Goal: Find specific page/section: Find specific page/section

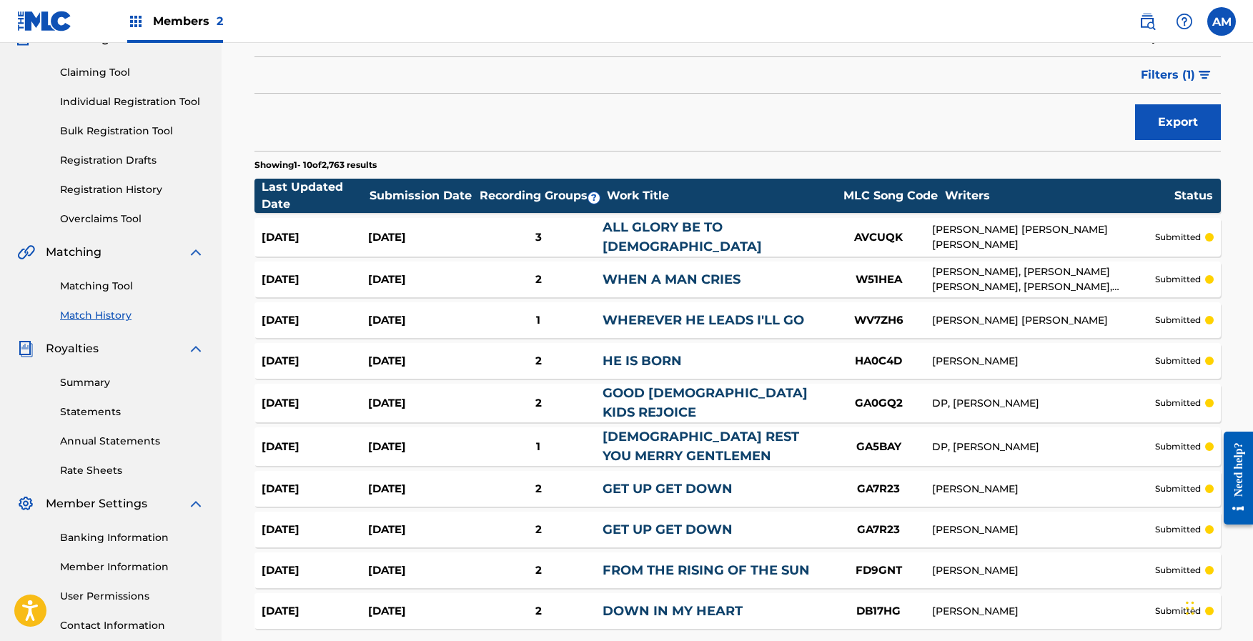
click at [86, 285] on link "Matching Tool" at bounding box center [132, 286] width 144 height 15
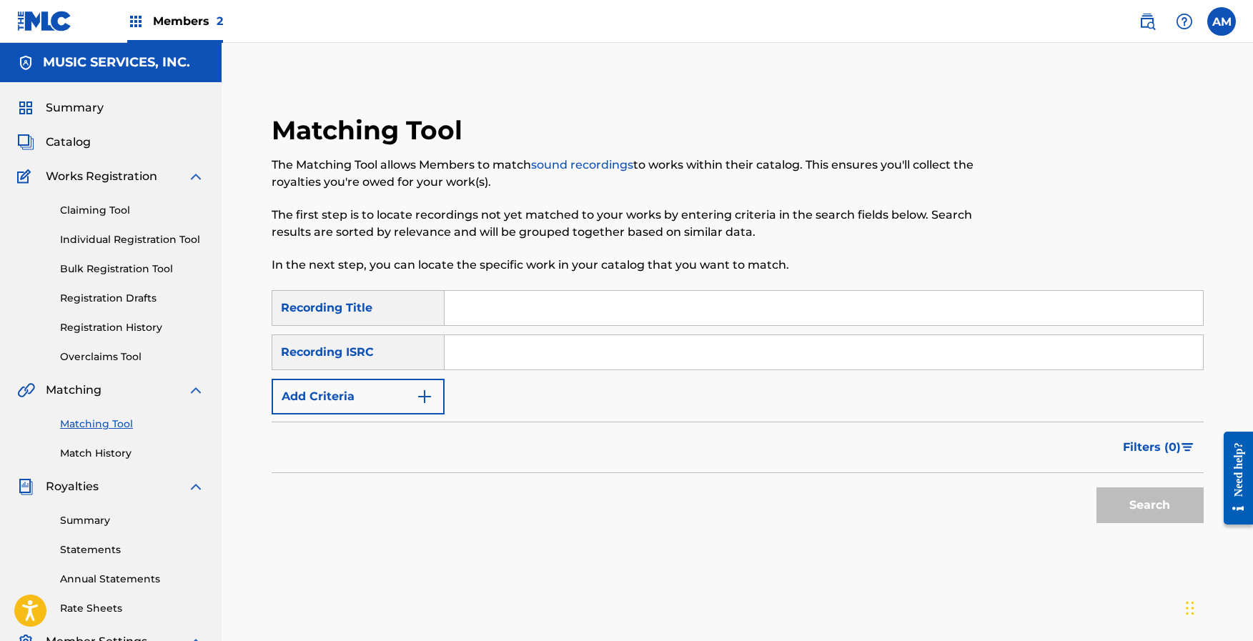
click at [97, 453] on link "Match History" at bounding box center [132, 453] width 144 height 15
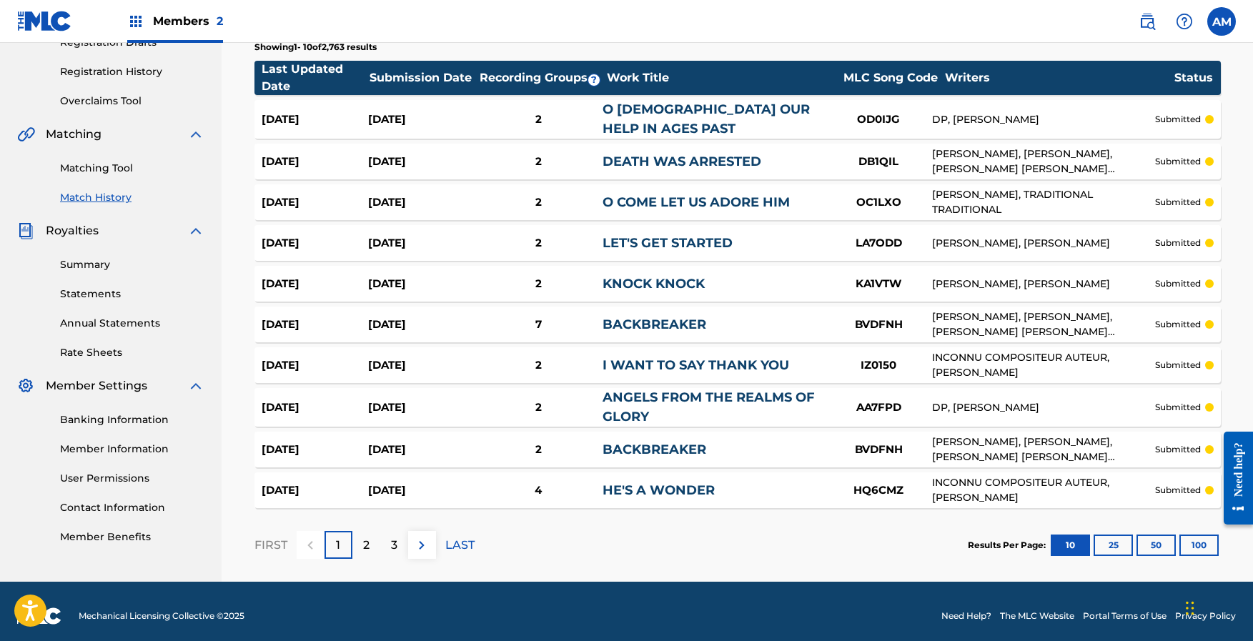
scroll to position [262, 0]
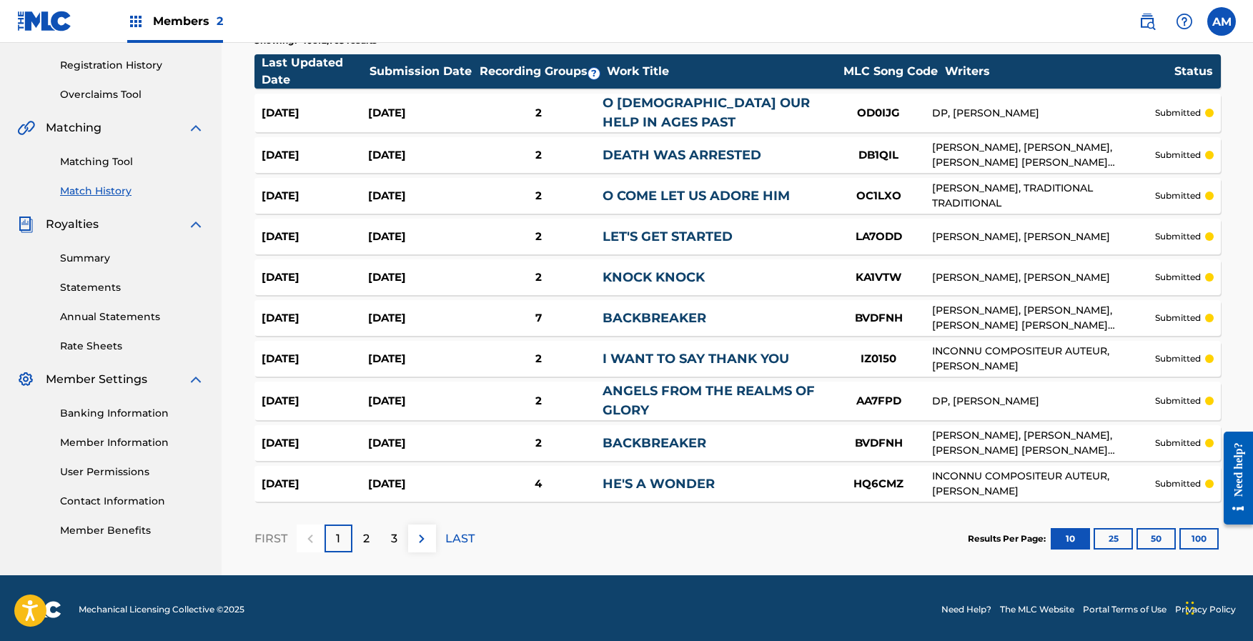
click at [1197, 539] on button "100" at bounding box center [1198, 538] width 39 height 21
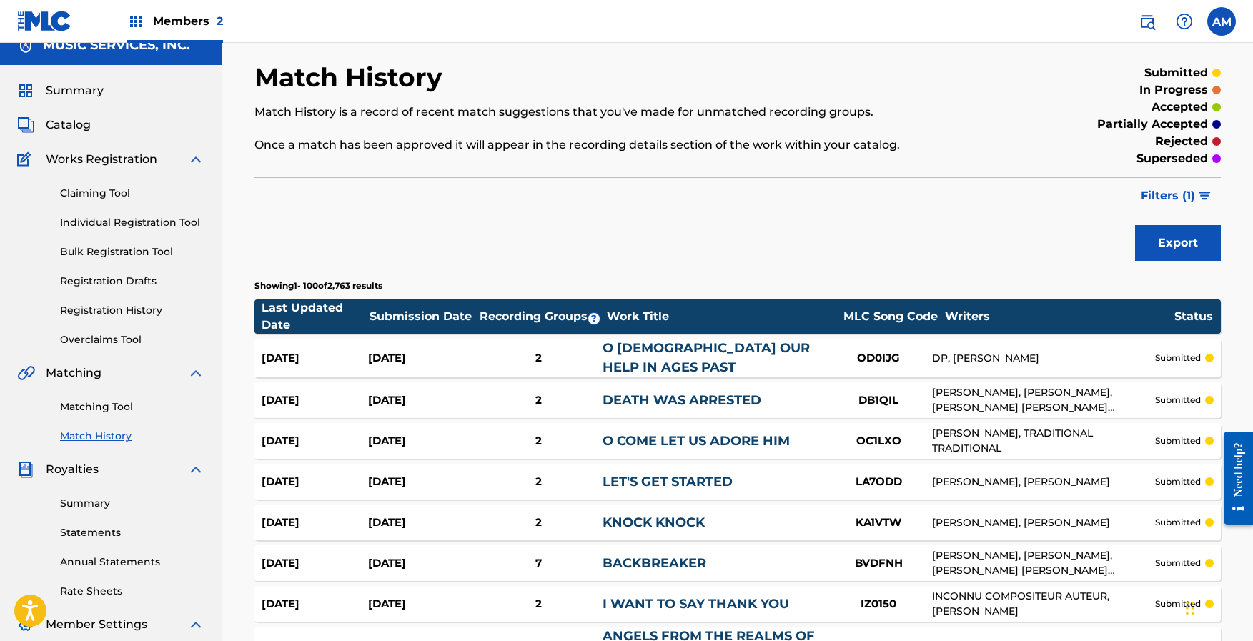
scroll to position [0, 0]
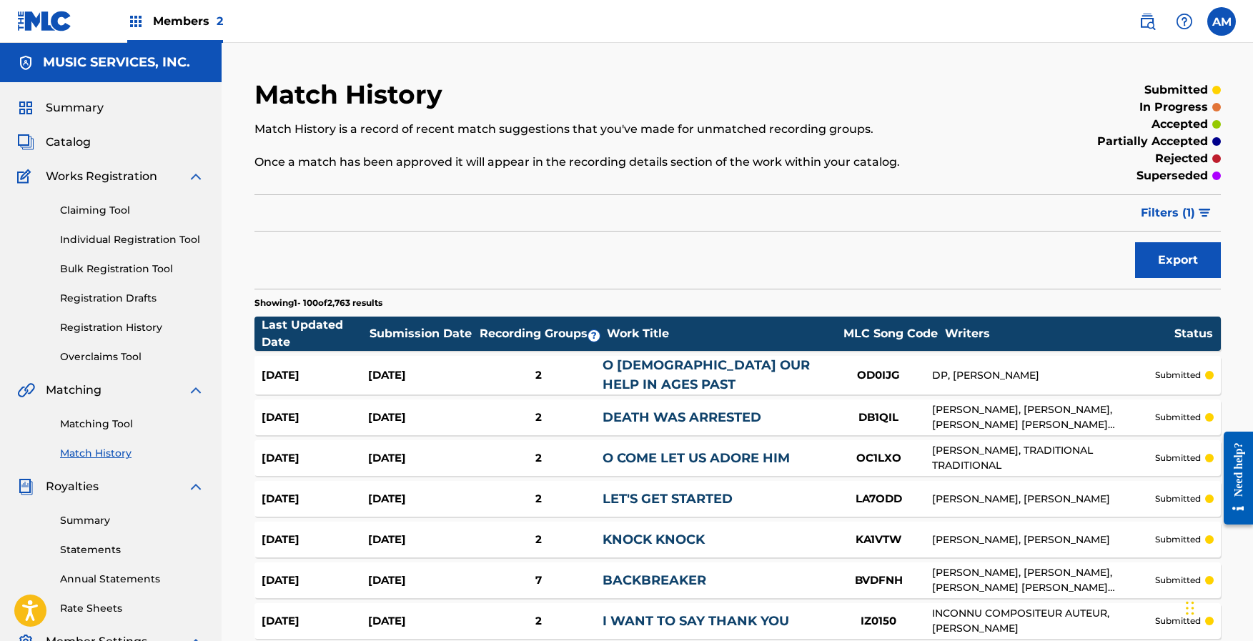
click at [1187, 211] on span "Filters ( 1 )" at bounding box center [1168, 212] width 54 height 17
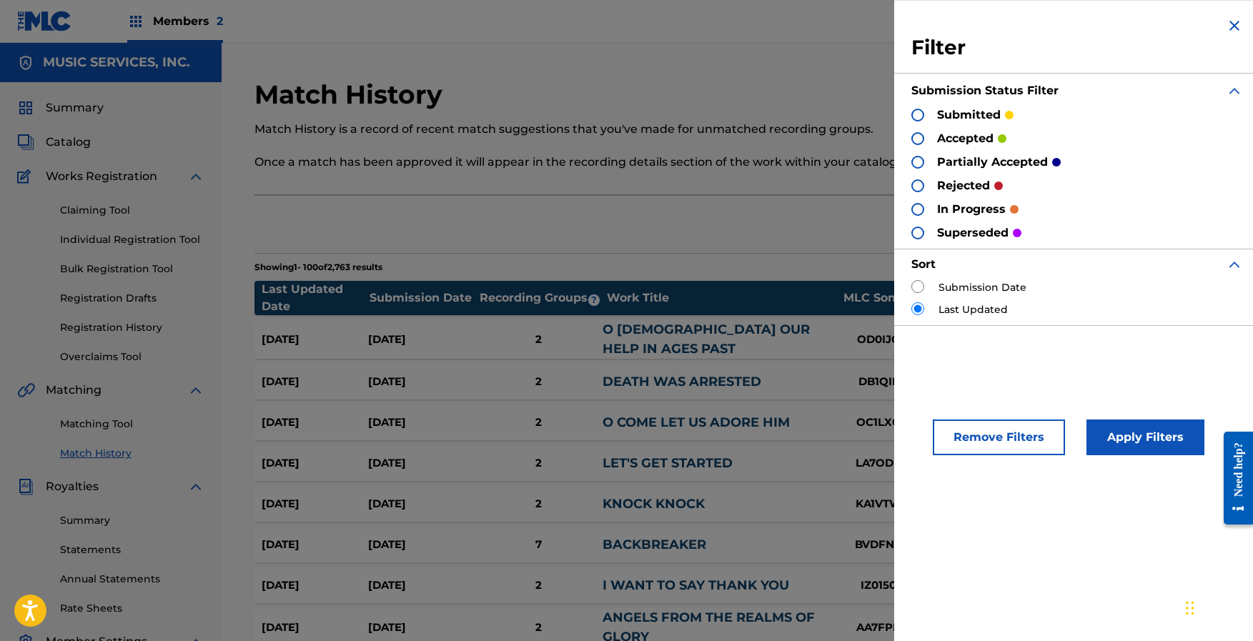
click at [944, 292] on label "Submission Date" at bounding box center [983, 287] width 88 height 15
click at [922, 288] on input "radio" at bounding box center [917, 286] width 13 height 13
radio input "true"
click at [1133, 431] on button "Apply Filters" at bounding box center [1146, 438] width 118 height 36
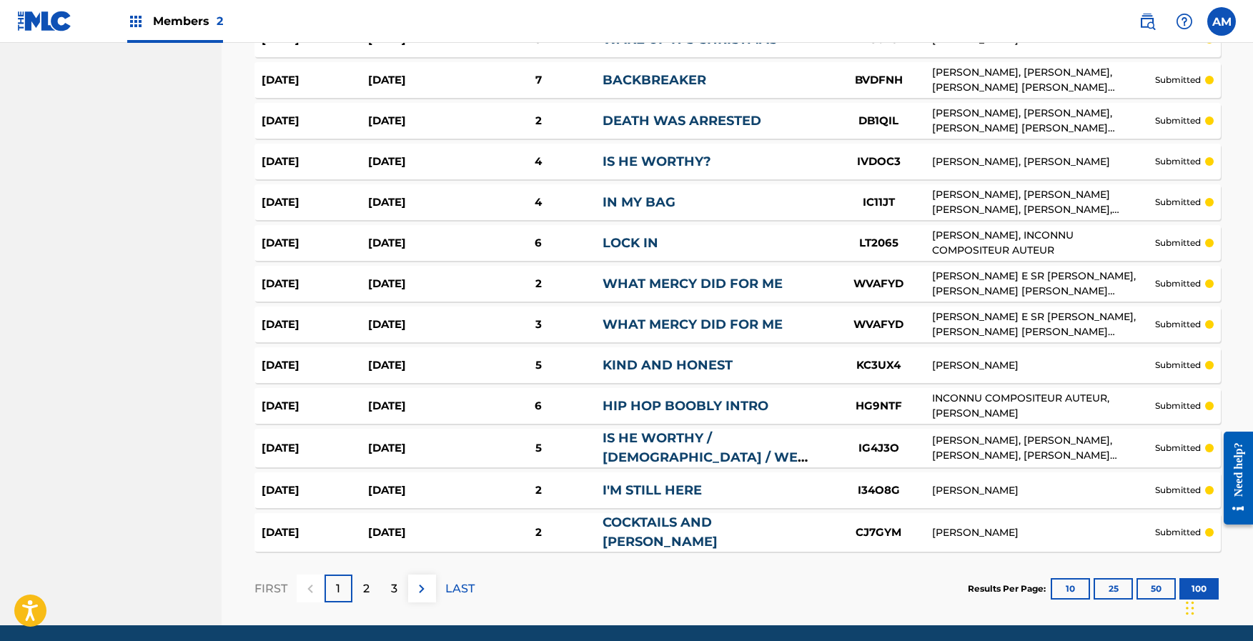
scroll to position [3984, 0]
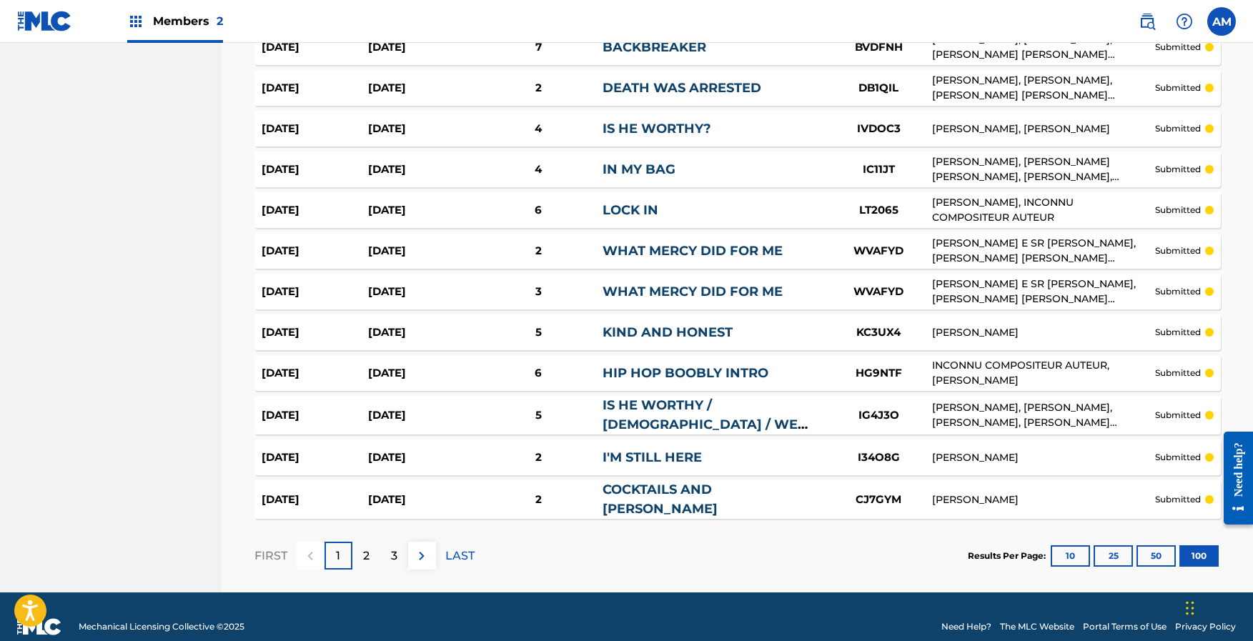
click at [399, 542] on div "3" at bounding box center [394, 556] width 28 height 28
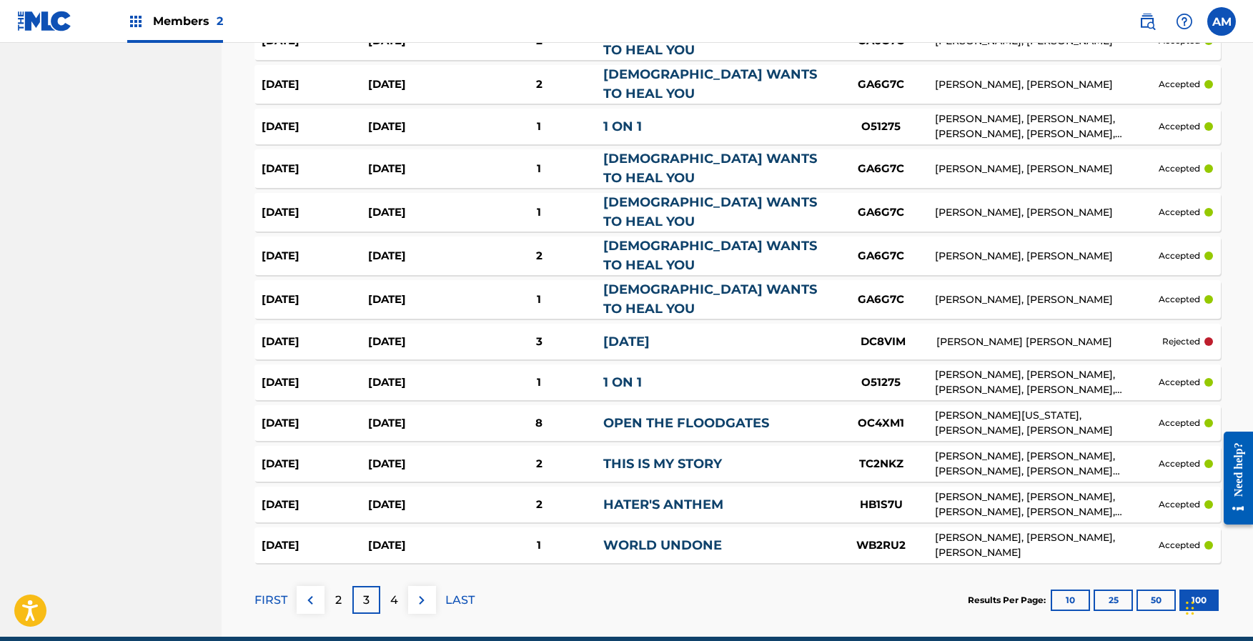
scroll to position [3935, 0]
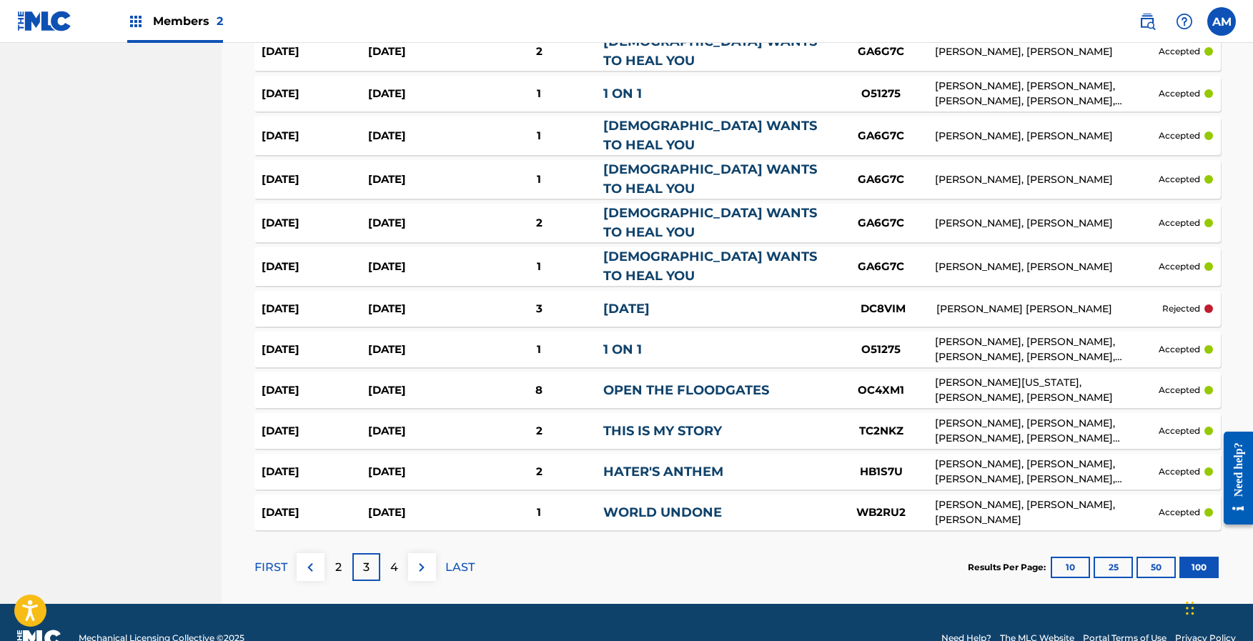
click at [336, 559] on p "2" at bounding box center [338, 567] width 6 height 17
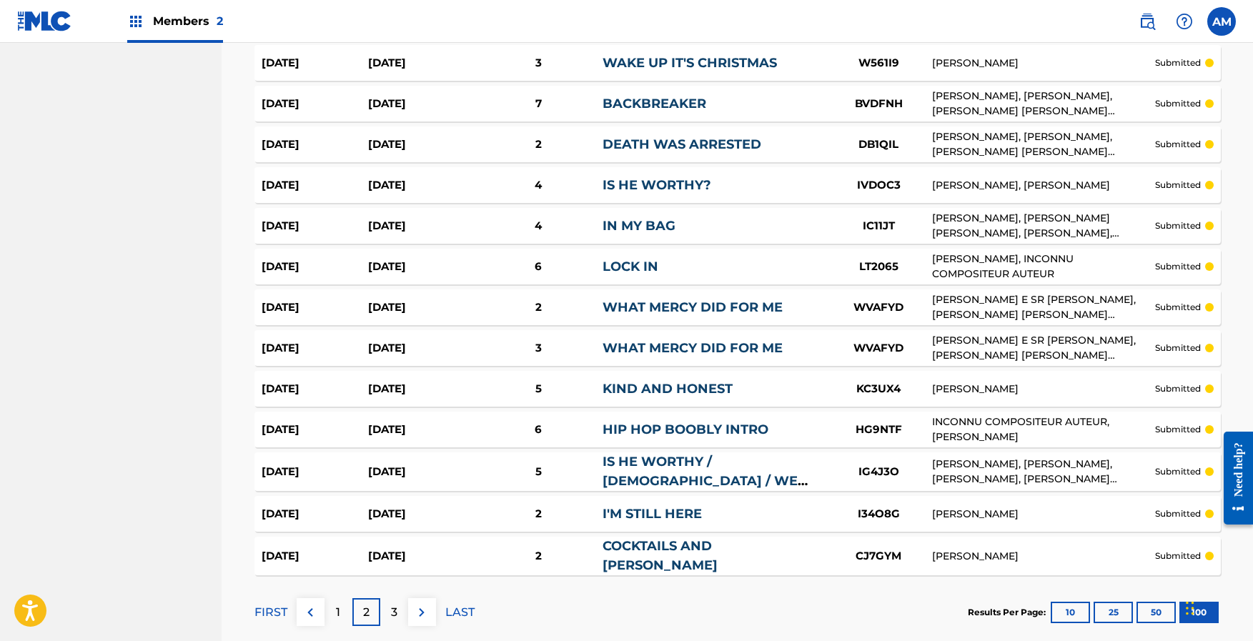
scroll to position [3984, 0]
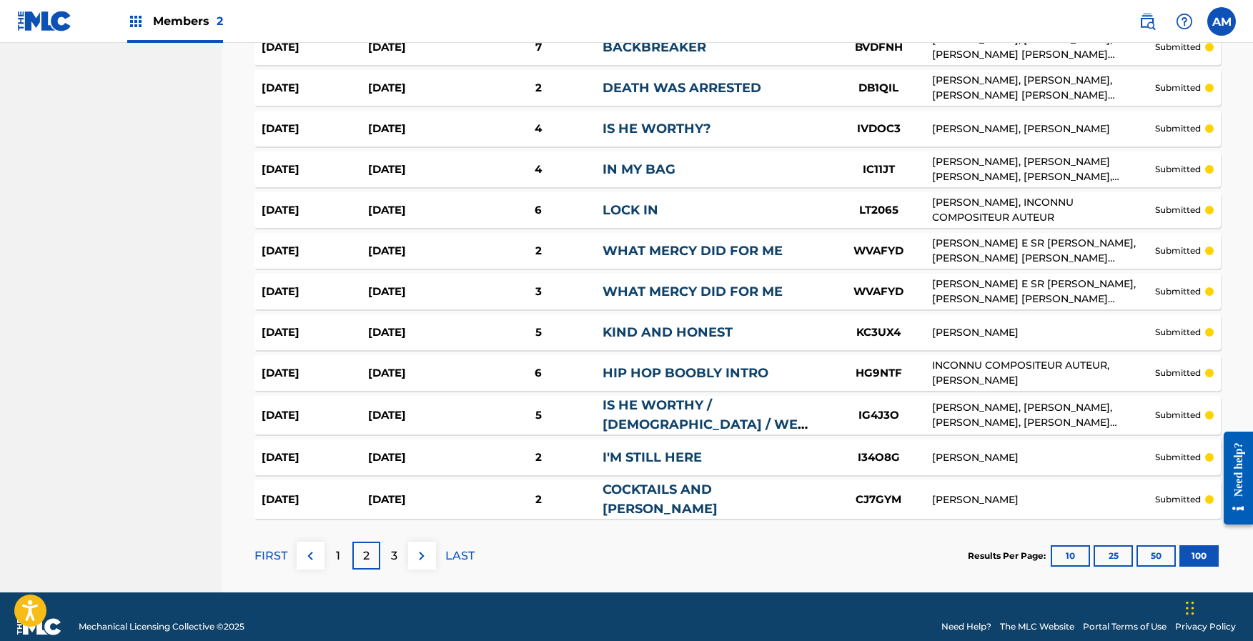
click at [343, 542] on div "1" at bounding box center [339, 556] width 28 height 28
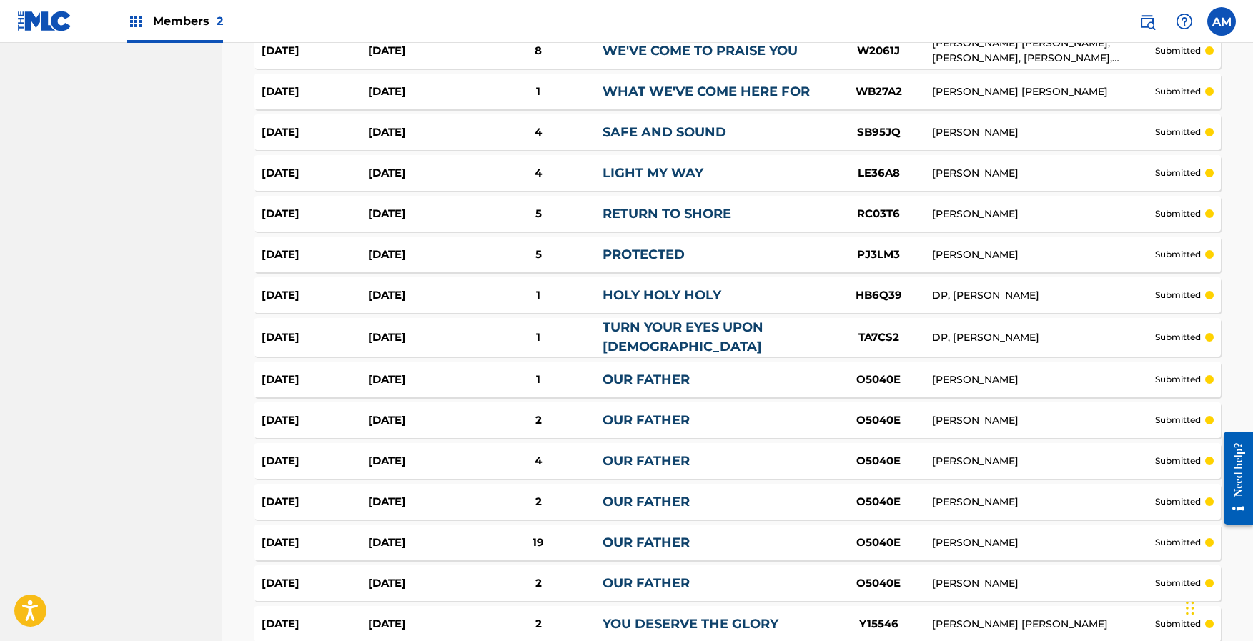
scroll to position [992, 0]
